Goal: Obtain resource: Download file/media

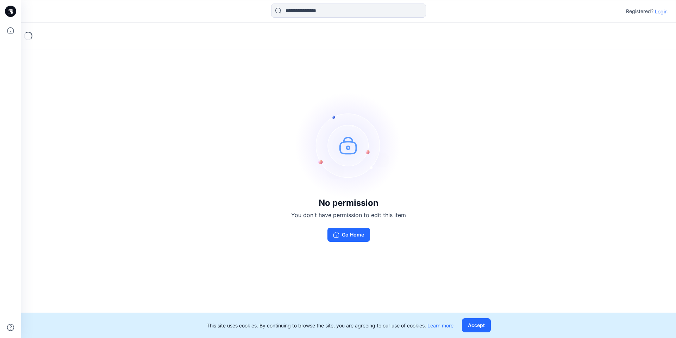
click at [660, 13] on p "Login" at bounding box center [661, 11] width 13 height 7
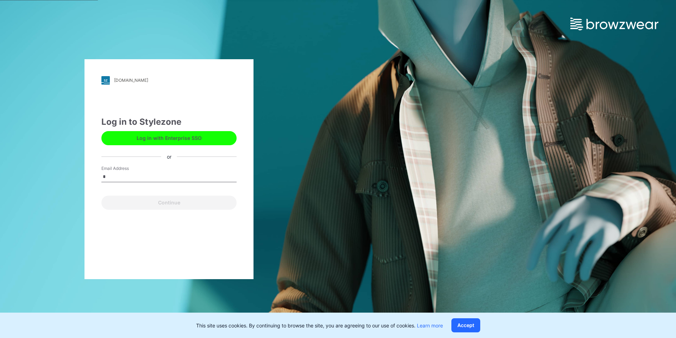
type input "**********"
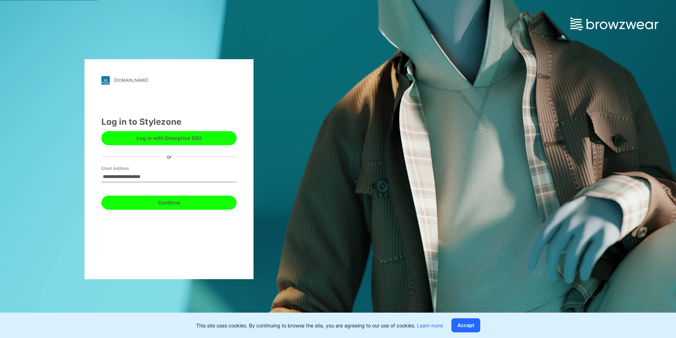
click at [150, 202] on button "Continue" at bounding box center [168, 202] width 135 height 14
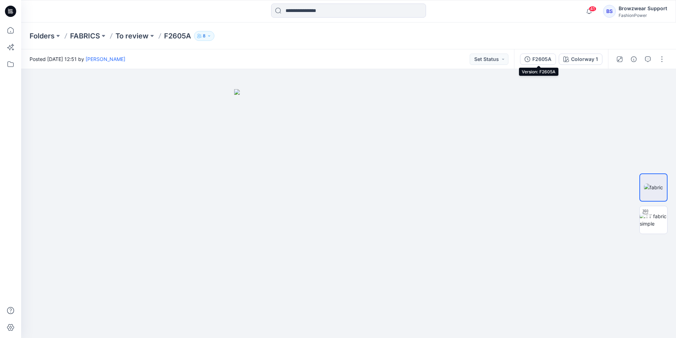
click at [545, 58] on div "F2605A" at bounding box center [541, 59] width 19 height 8
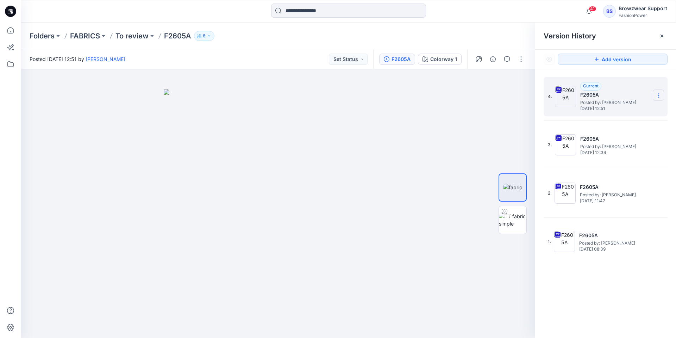
click at [658, 97] on icon at bounding box center [658, 97] width 0 height 0
click at [643, 111] on span "Download Source BW File" at bounding box center [623, 109] width 59 height 8
